Goal: Task Accomplishment & Management: Use online tool/utility

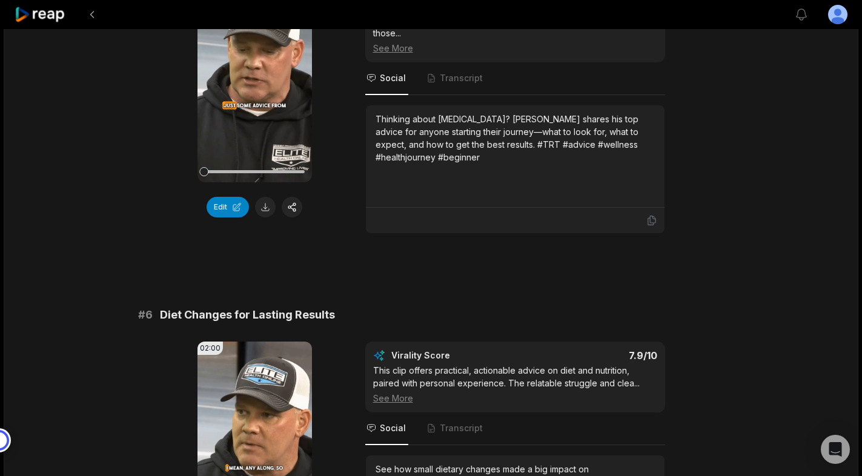
scroll to position [1872, 0]
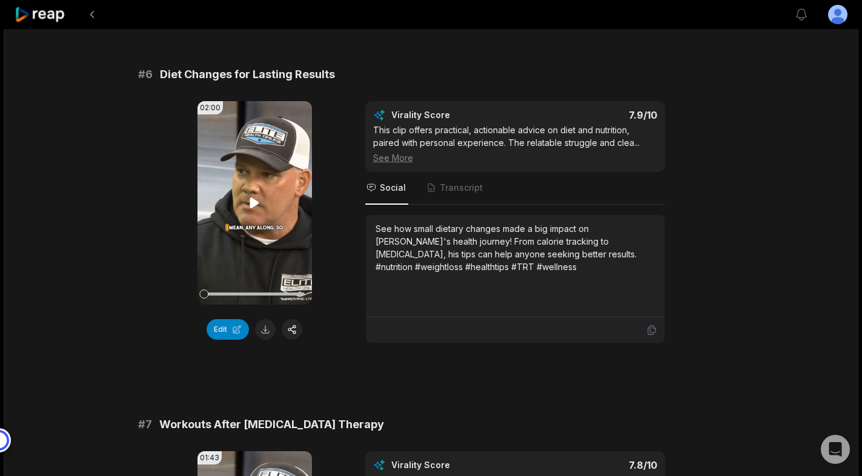
click at [251, 197] on icon at bounding box center [254, 202] width 9 height 10
click at [217, 320] on button "Edit" at bounding box center [228, 329] width 42 height 21
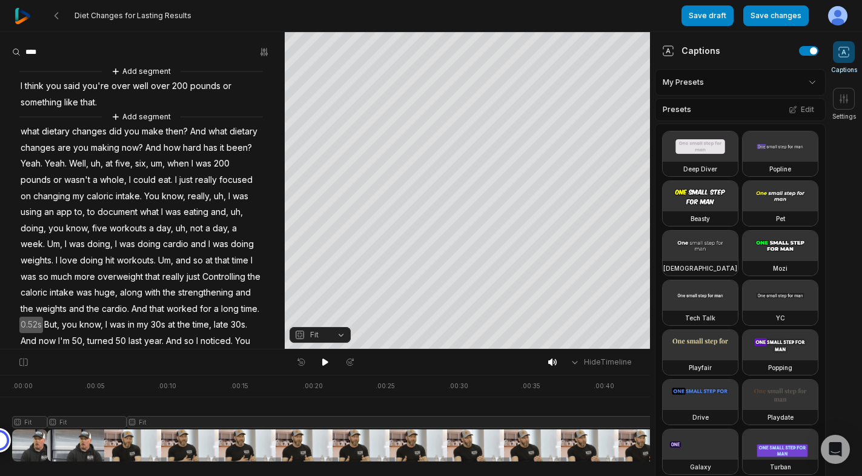
scroll to position [56, 0]
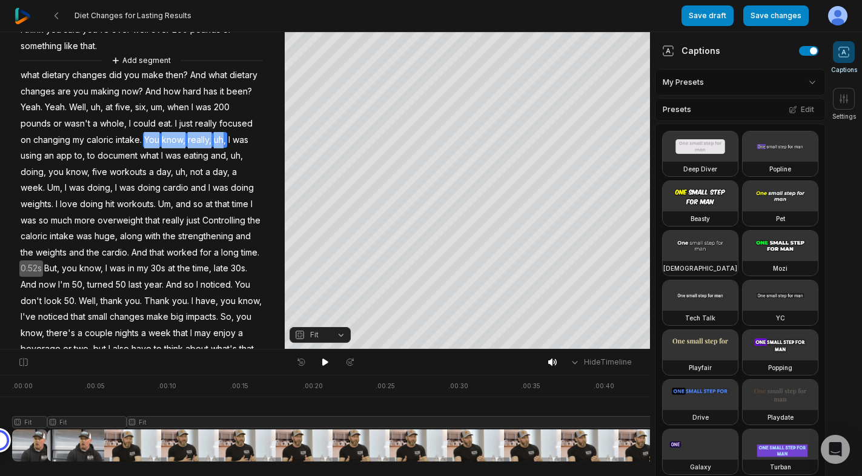
drag, startPoint x: 146, startPoint y: 134, endPoint x: 226, endPoint y: 140, distance: 80.1
click at [226, 140] on div "Add segment I think you said you're over well over 200 pounds or something like…" at bounding box center [142, 318] width 285 height 620
click at [213, 121] on button "Remove video" at bounding box center [223, 121] width 82 height 16
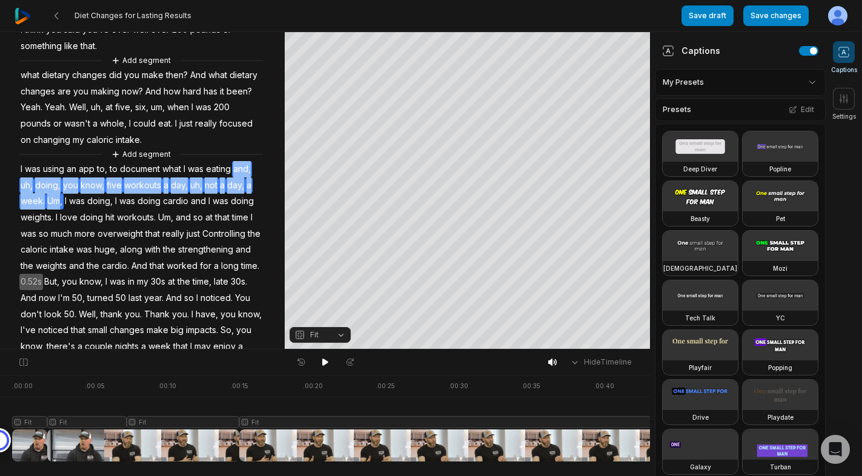
drag, startPoint x: 59, startPoint y: 199, endPoint x: 238, endPoint y: 169, distance: 181.7
click at [238, 169] on div "Add segment I think you said you're over well over 200 pounds or something like…" at bounding box center [142, 324] width 285 height 633
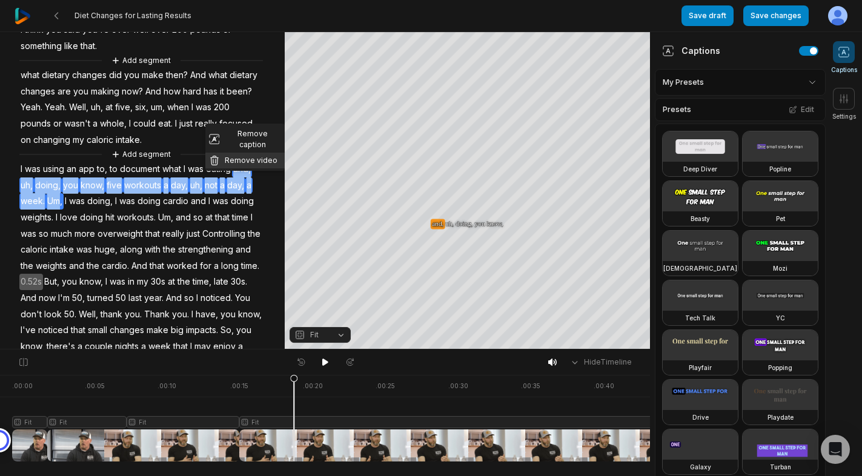
click at [228, 153] on button "Remove video" at bounding box center [244, 161] width 79 height 16
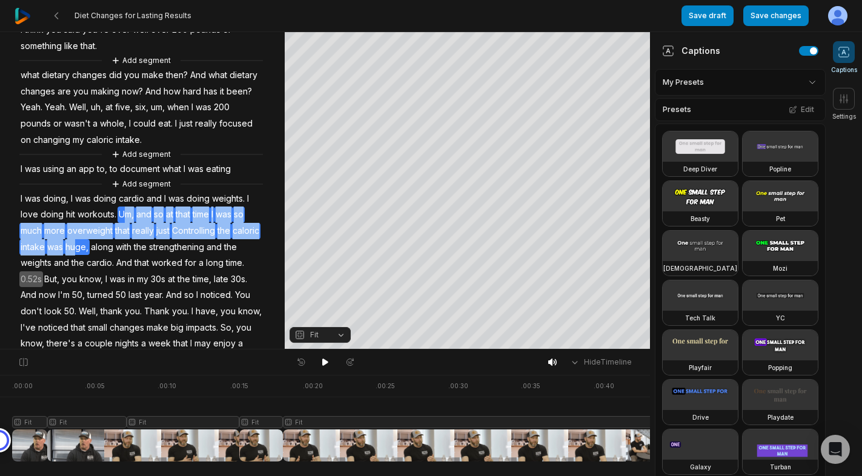
drag, startPoint x: 123, startPoint y: 214, endPoint x: 107, endPoint y: 251, distance: 40.2
click at [107, 251] on div "Add segment I think you said you're over well over 200 pounds or something like…" at bounding box center [142, 323] width 285 height 631
click at [94, 228] on button "Remove video" at bounding box center [108, 228] width 82 height 16
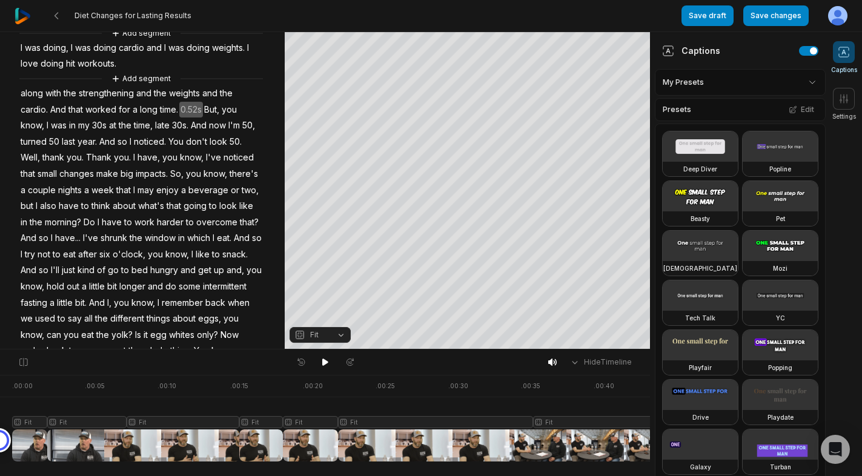
scroll to position [208, 0]
drag, startPoint x: 158, startPoint y: 254, endPoint x: 259, endPoint y: 256, distance: 100.6
click at [259, 256] on div "Add segment I think you said you're over well over 200 pounds or something like…" at bounding box center [142, 162] width 285 height 612
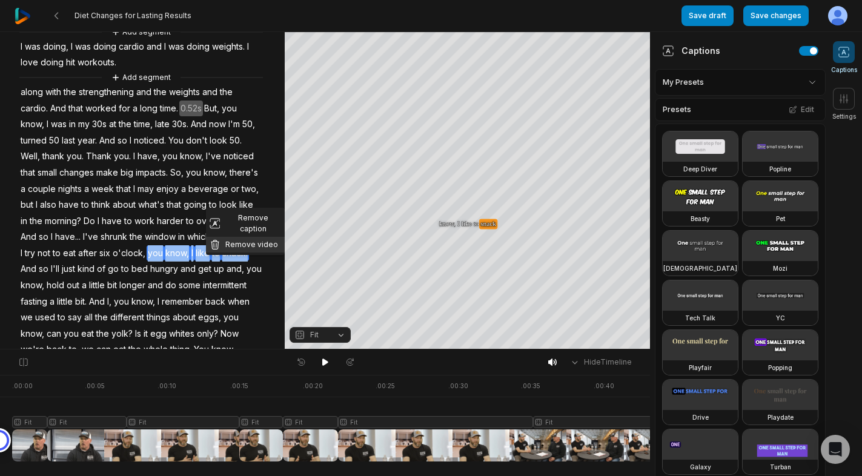
click at [233, 237] on button "Remove video" at bounding box center [245, 245] width 79 height 16
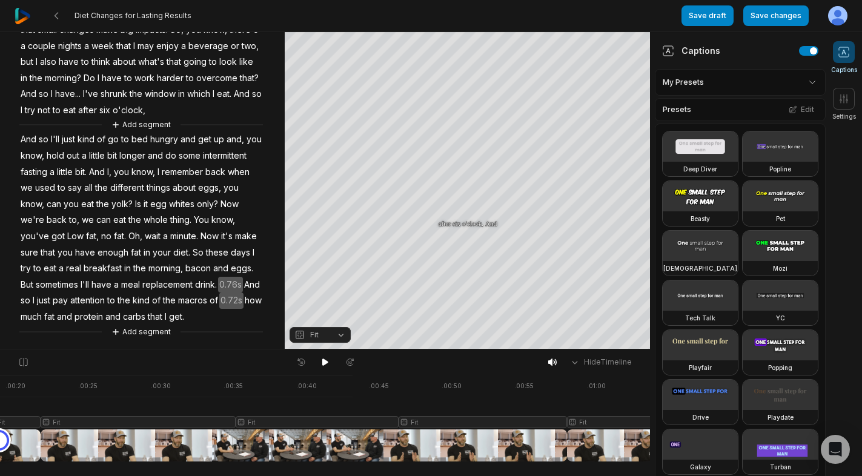
scroll to position [0, 294]
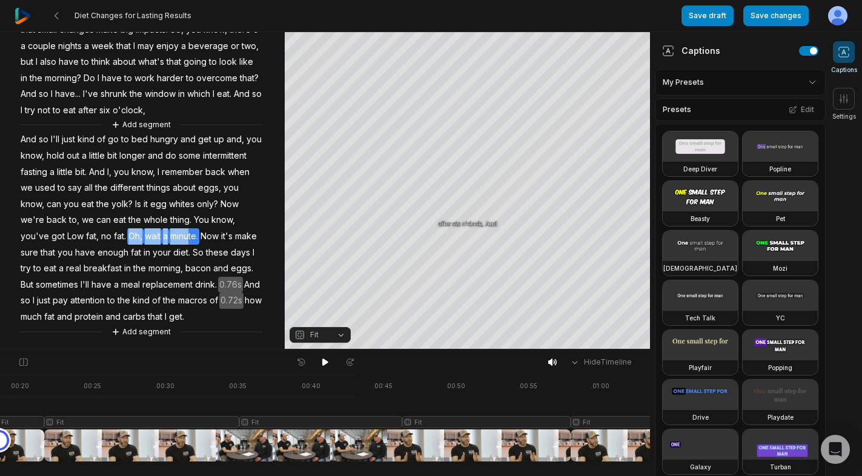
drag, startPoint x: 128, startPoint y: 234, endPoint x: 190, endPoint y: 236, distance: 62.4
click at [190, 236] on div "Add segment I think you said you're over well over 200 pounds or something like…" at bounding box center [142, 25] width 285 height 625
copy div "Oh, wait a minu"
click at [256, 204] on div "Remove caption Remove video Add segment I think you said you're over well over …" at bounding box center [142, 25] width 285 height 625
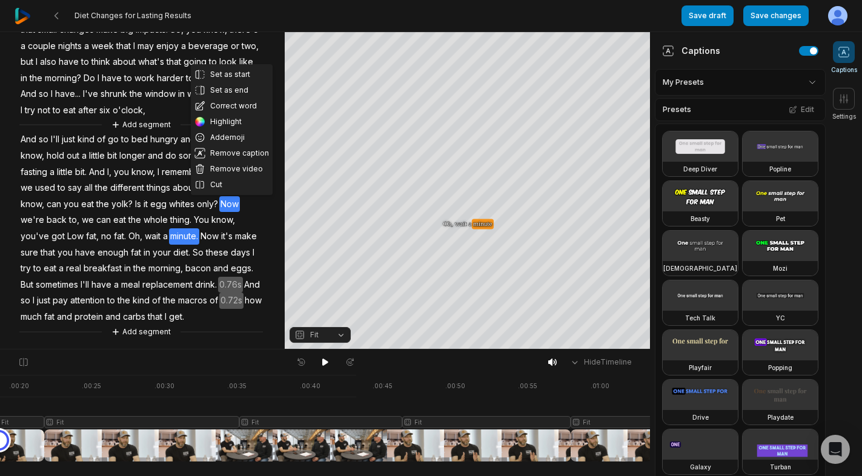
click at [259, 207] on div "Set as start Set as end Correct word Highlight Add emoji Remove caption Remove …" at bounding box center [142, 25] width 285 height 625
click at [125, 199] on span "yolk?" at bounding box center [122, 204] width 24 height 16
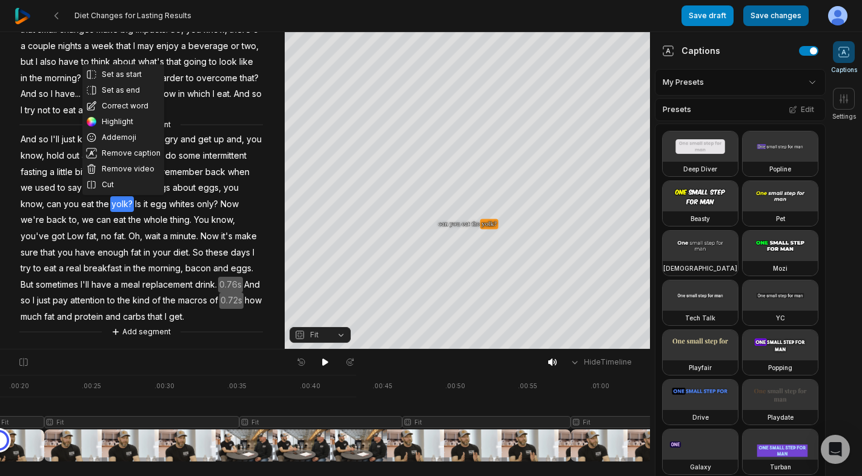
click at [761, 13] on button "Save changes" at bounding box center [775, 15] width 65 height 21
